Goal: Transaction & Acquisition: Purchase product/service

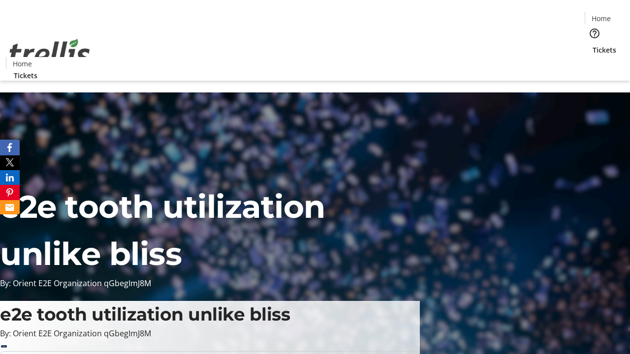
click at [593, 45] on span "Tickets" at bounding box center [605, 50] width 24 height 10
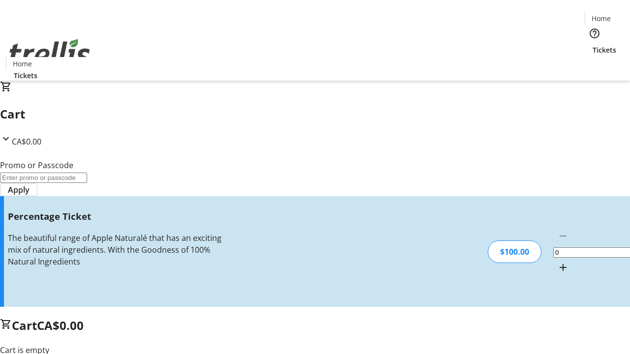
click at [557, 262] on mat-icon "Increment by one" at bounding box center [563, 268] width 12 height 12
type input "1"
type input "FOO"
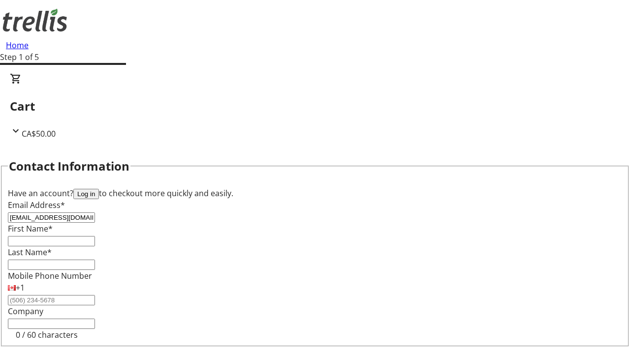
type input "[EMAIL_ADDRESS][DOMAIN_NAME]"
type input "[PERSON_NAME]"
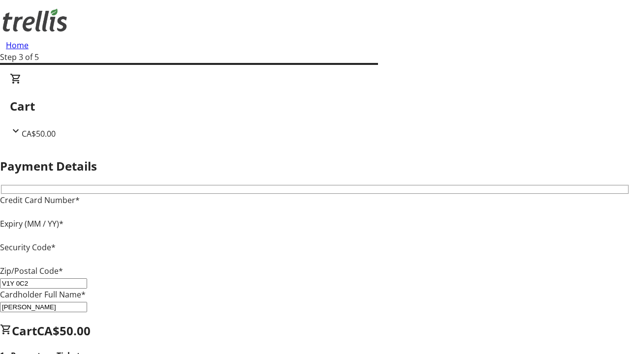
type input "V1Y 0C2"
